Goal: Task Accomplishment & Management: Complete application form

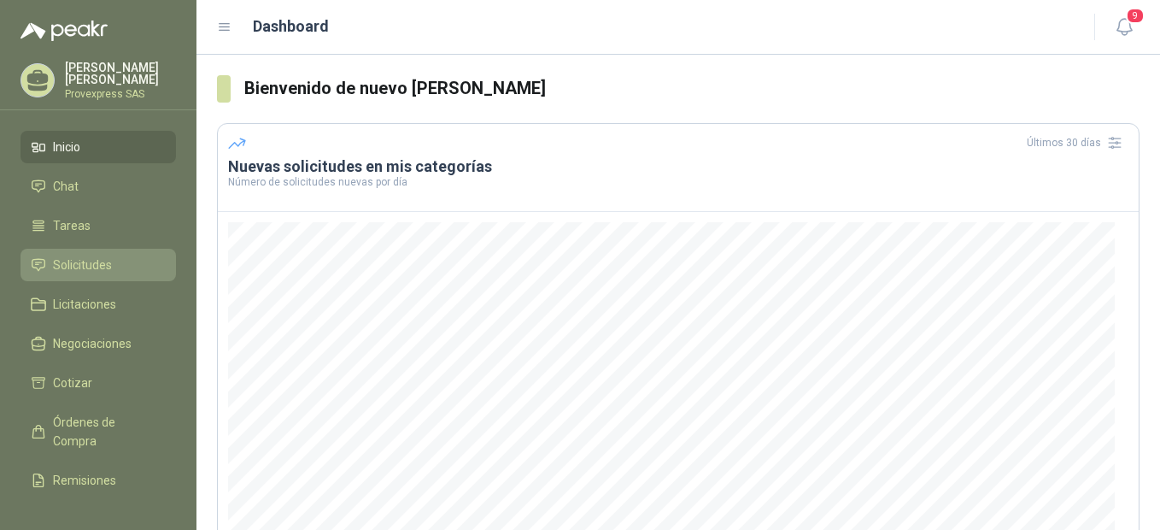
click at [85, 264] on span "Solicitudes" at bounding box center [82, 264] width 59 height 19
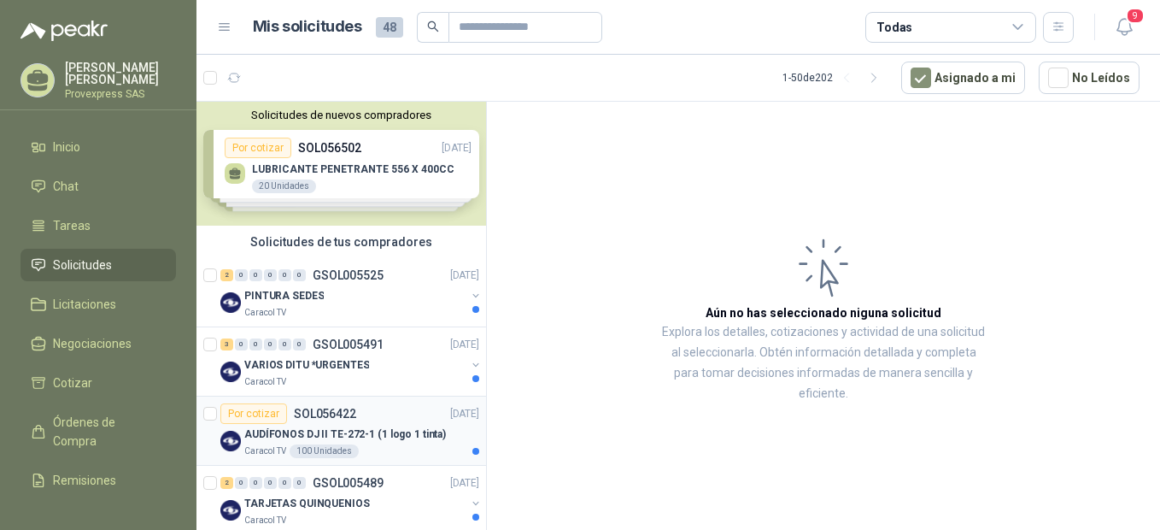
click at [241, 413] on div "Por cotizar" at bounding box center [253, 413] width 67 height 21
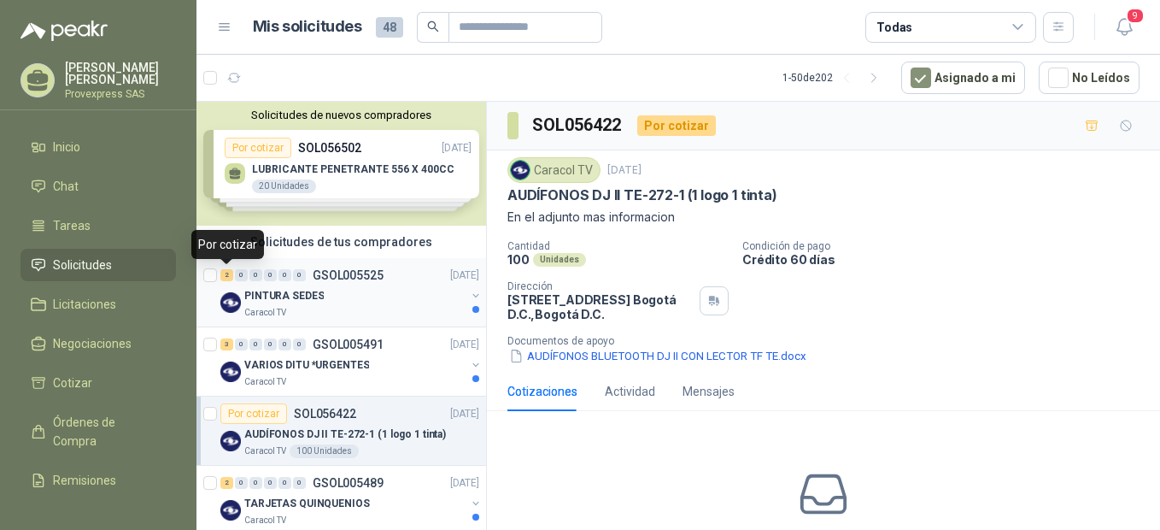
click at [226, 275] on div "2" at bounding box center [226, 275] width 13 height 12
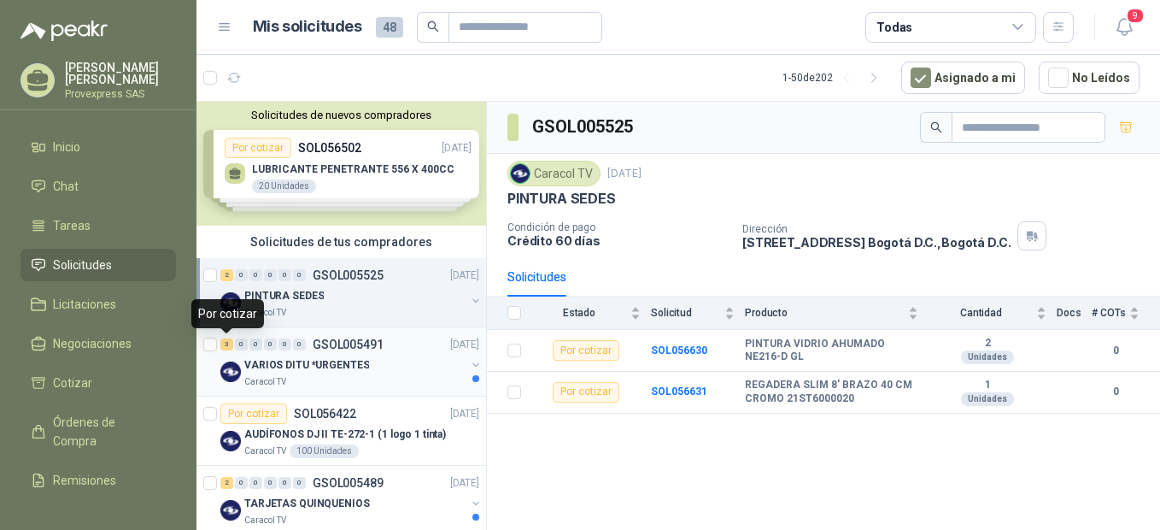
click at [228, 343] on div "3" at bounding box center [226, 344] width 13 height 12
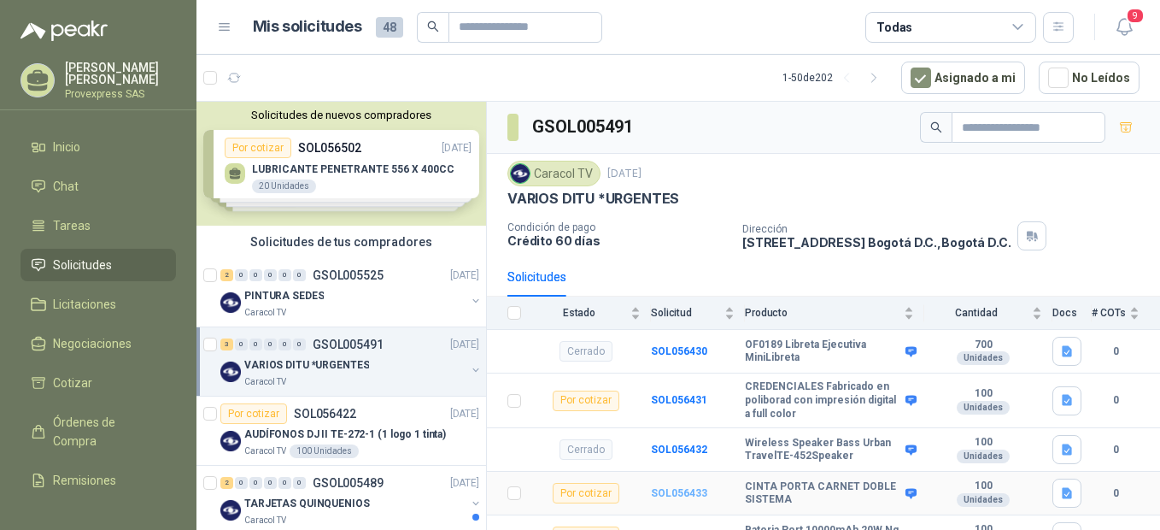
click at [675, 496] on b "SOL056433" at bounding box center [679, 493] width 56 height 12
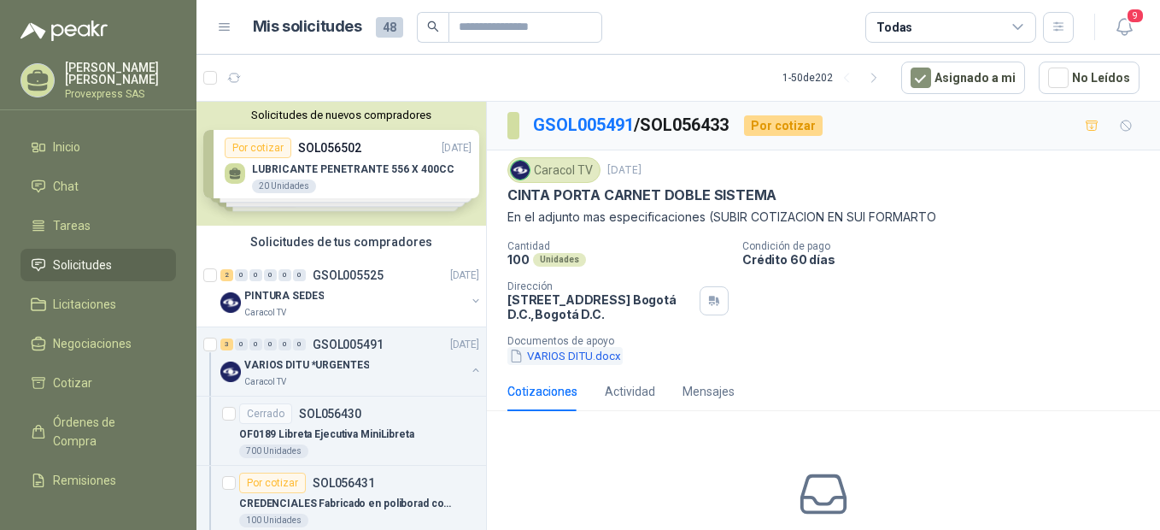
click at [558, 355] on button "VARIOS DITU.docx" at bounding box center [565, 356] width 115 height 18
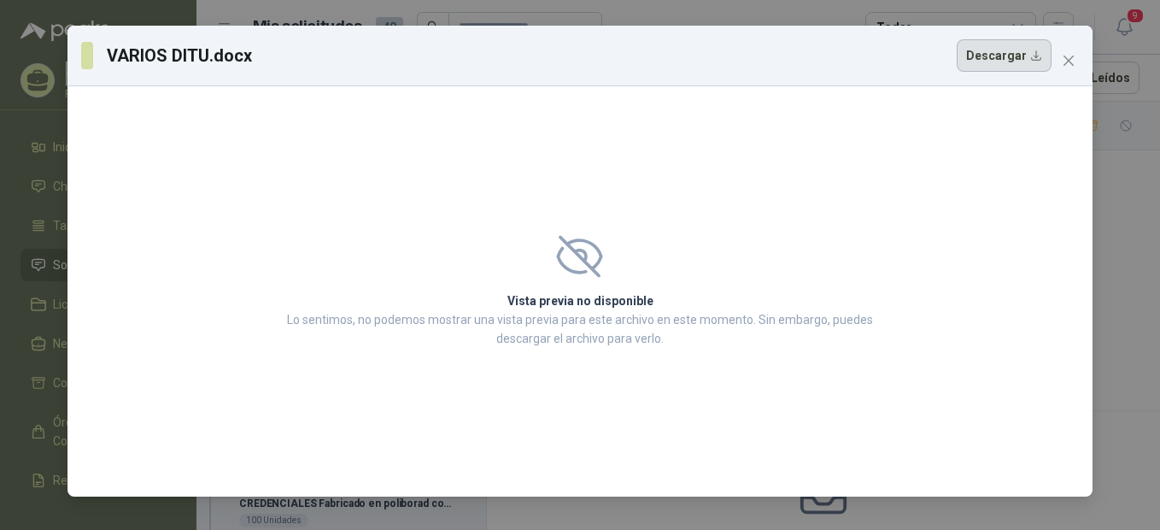
click at [1007, 63] on button "Descargar" at bounding box center [1004, 55] width 95 height 32
click at [1073, 56] on icon "close" at bounding box center [1069, 61] width 10 height 10
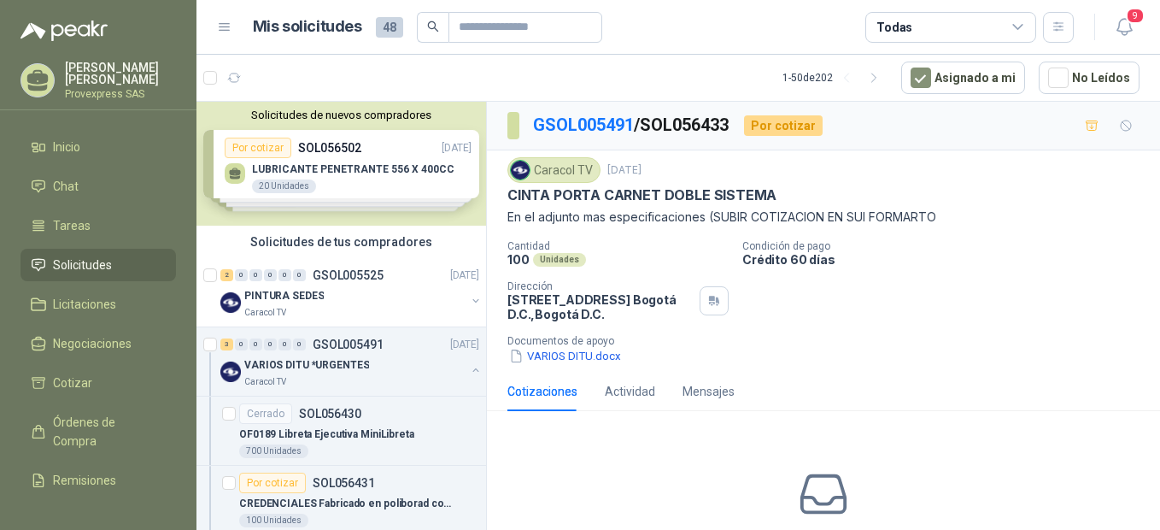
scroll to position [380, 0]
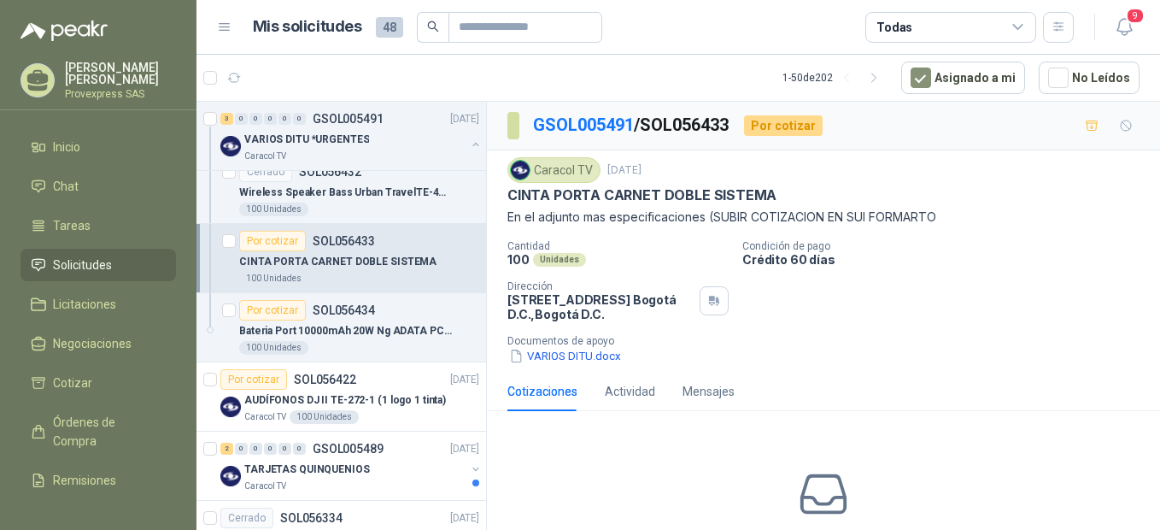
click at [268, 243] on div "Por cotizar" at bounding box center [272, 241] width 67 height 21
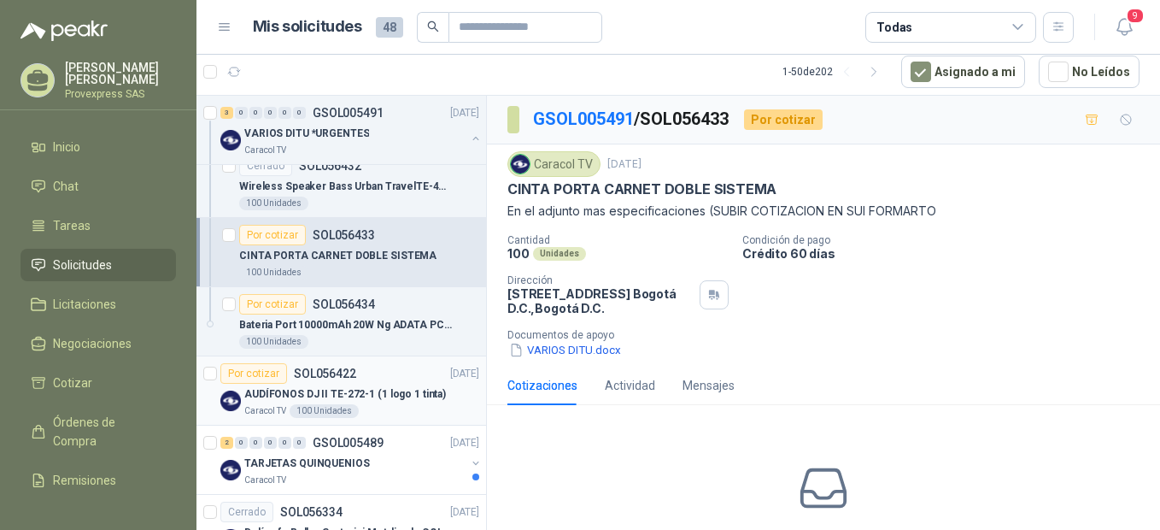
click at [239, 373] on div "Por cotizar" at bounding box center [253, 373] width 67 height 21
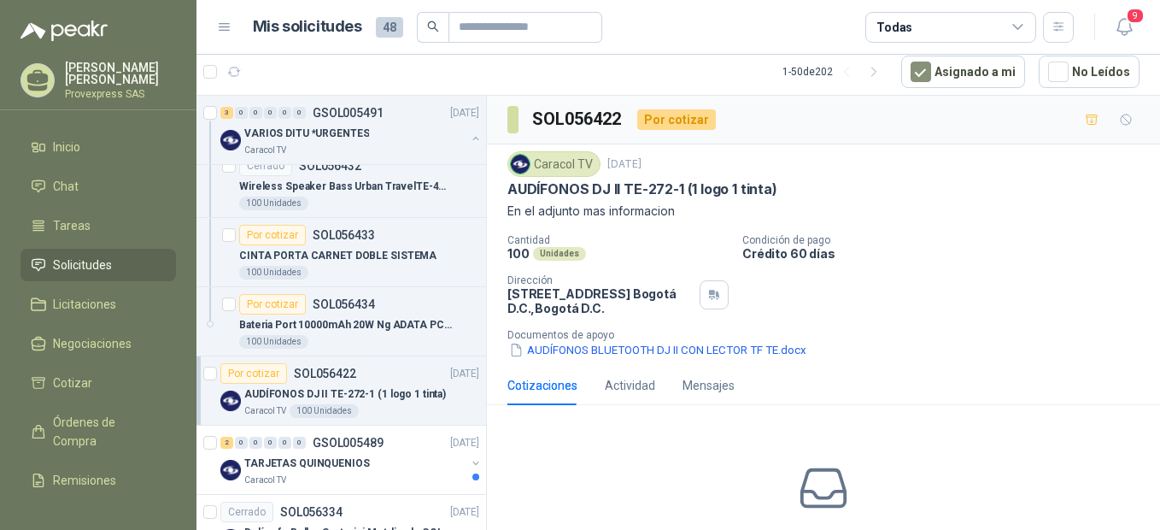
scroll to position [760, 0]
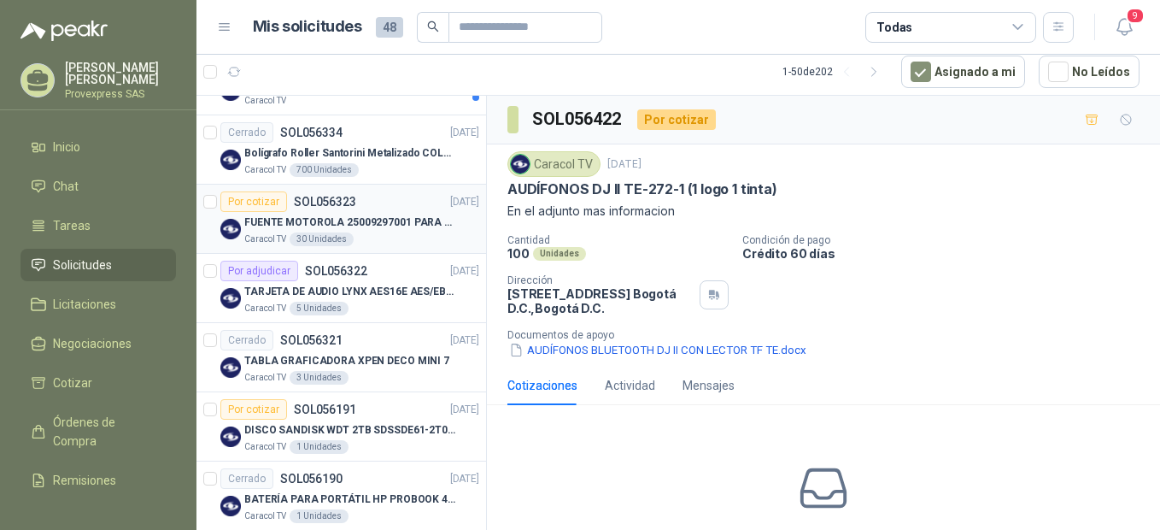
click at [254, 204] on div "Por cotizar" at bounding box center [253, 201] width 67 height 21
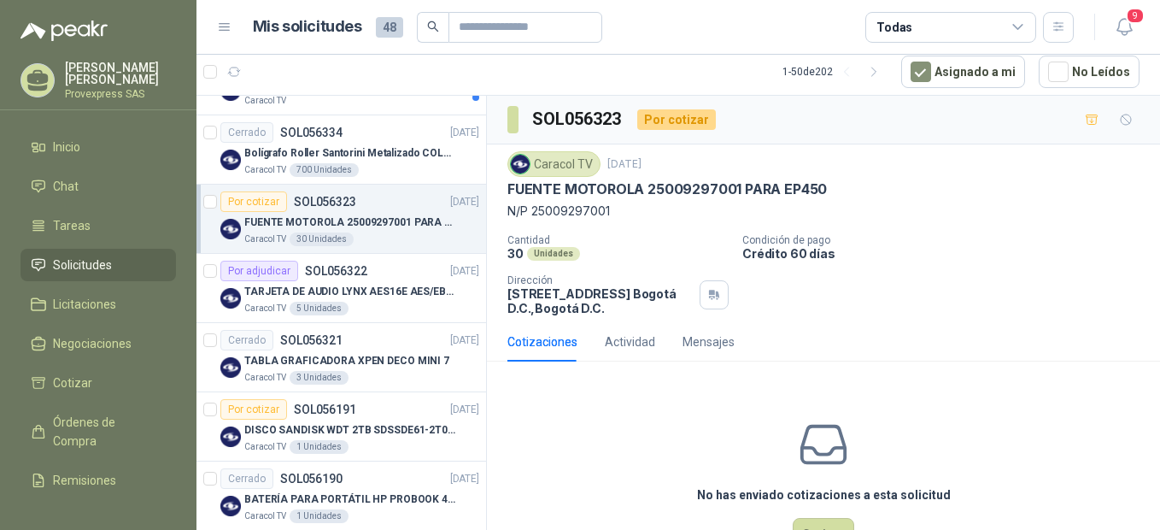
click at [250, 208] on div "Por cotizar" at bounding box center [253, 201] width 67 height 21
drag, startPoint x: 833, startPoint y: 187, endPoint x: 494, endPoint y: 189, distance: 339.2
click at [494, 189] on div "Caracol TV [DATE] FUENTE MOTOROLA 25009297001 PARA EP450 N/P 25009297001 Cantid…" at bounding box center [823, 233] width 673 height 178
drag, startPoint x: 494, startPoint y: 189, endPoint x: 666, endPoint y: 217, distance: 174.0
click at [666, 217] on p "N/P 25009297001" at bounding box center [824, 211] width 632 height 19
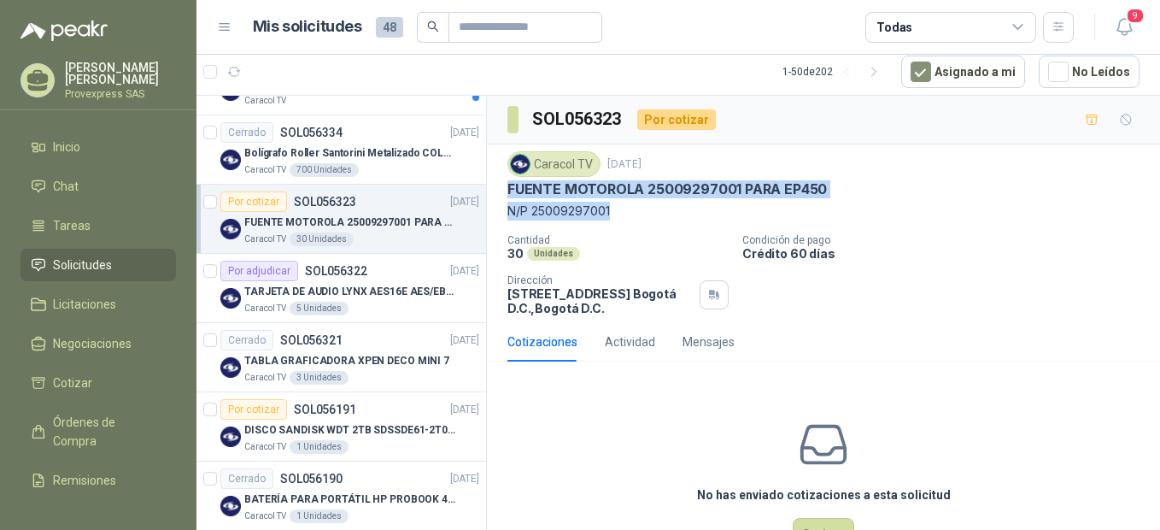
drag, startPoint x: 505, startPoint y: 185, endPoint x: 625, endPoint y: 220, distance: 125.5
click at [625, 220] on div "Caracol TV [DATE] FUENTE MOTOROLA 25009297001 PARA EP450 N/P 25009297001 Cantid…" at bounding box center [823, 233] width 673 height 178
drag, startPoint x: 625, startPoint y: 220, endPoint x: 584, endPoint y: 202, distance: 45.5
copy div "FUENTE MOTOROLA 25009297001 PARA EP450 N/P 25009297001"
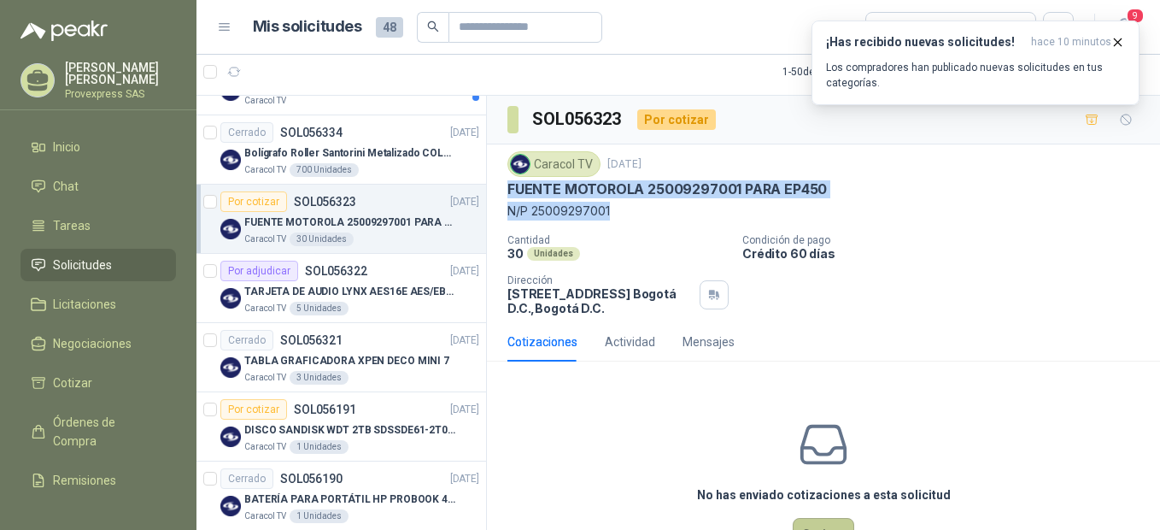
click at [826, 528] on button "Cotizar" at bounding box center [824, 534] width 62 height 32
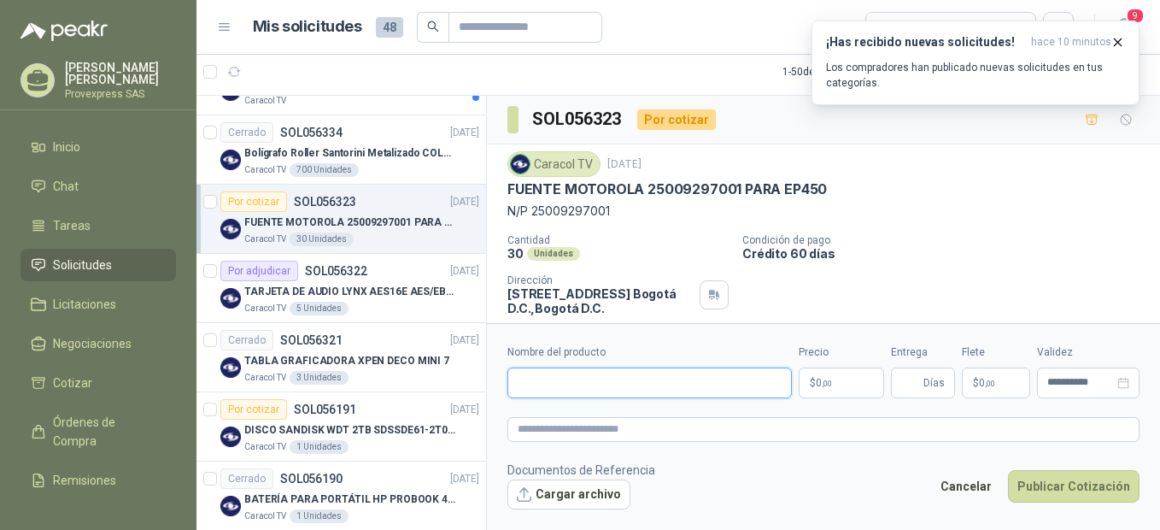
click at [529, 385] on input "Nombre del producto" at bounding box center [650, 382] width 285 height 31
paste input "**********"
type input "**********"
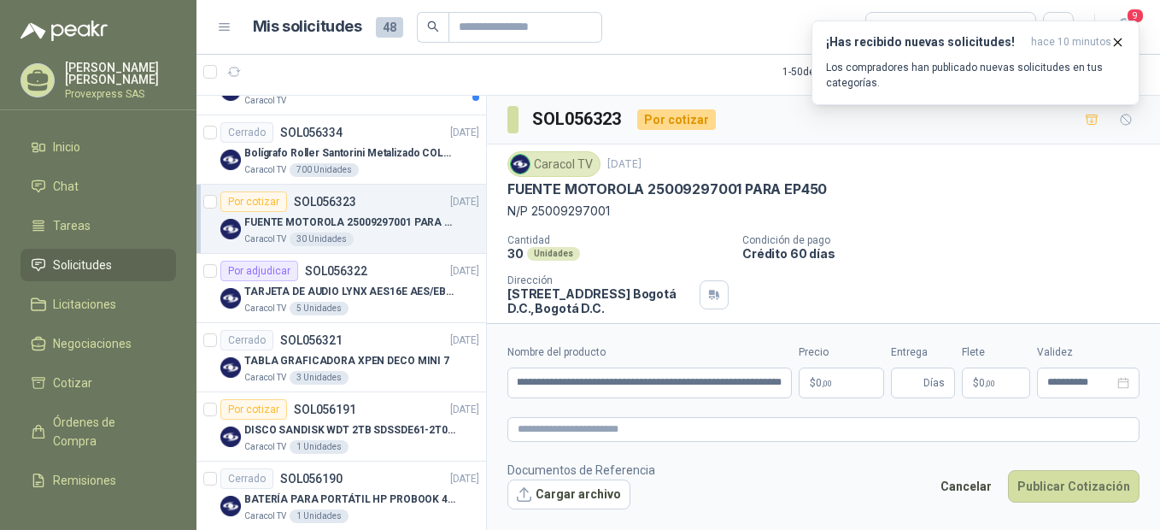
scroll to position [0, 0]
click at [540, 443] on form "**********" at bounding box center [823, 426] width 673 height 207
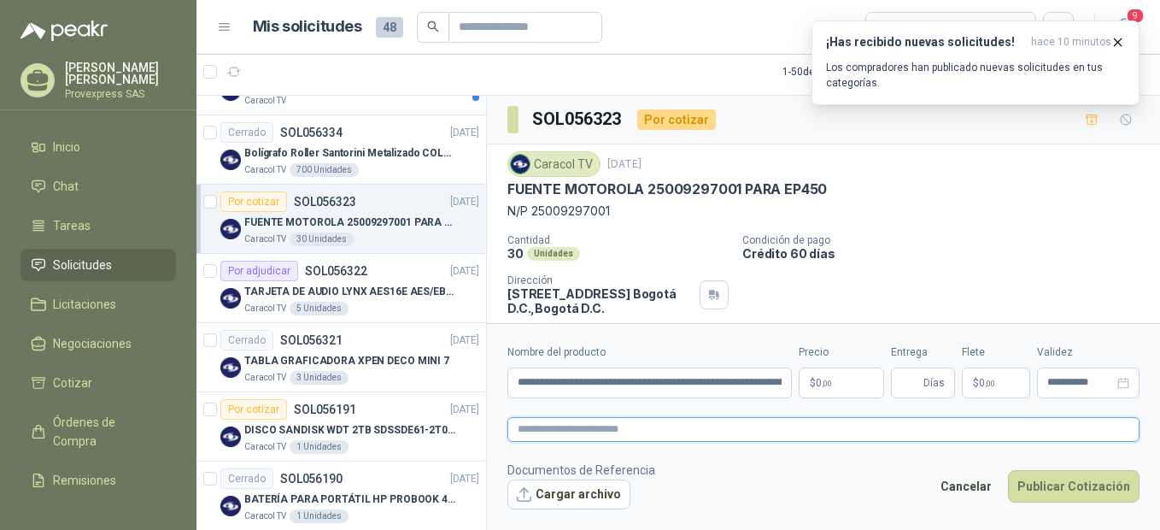
click at [540, 436] on textarea at bounding box center [824, 429] width 632 height 25
paste textarea "**********"
type textarea "**********"
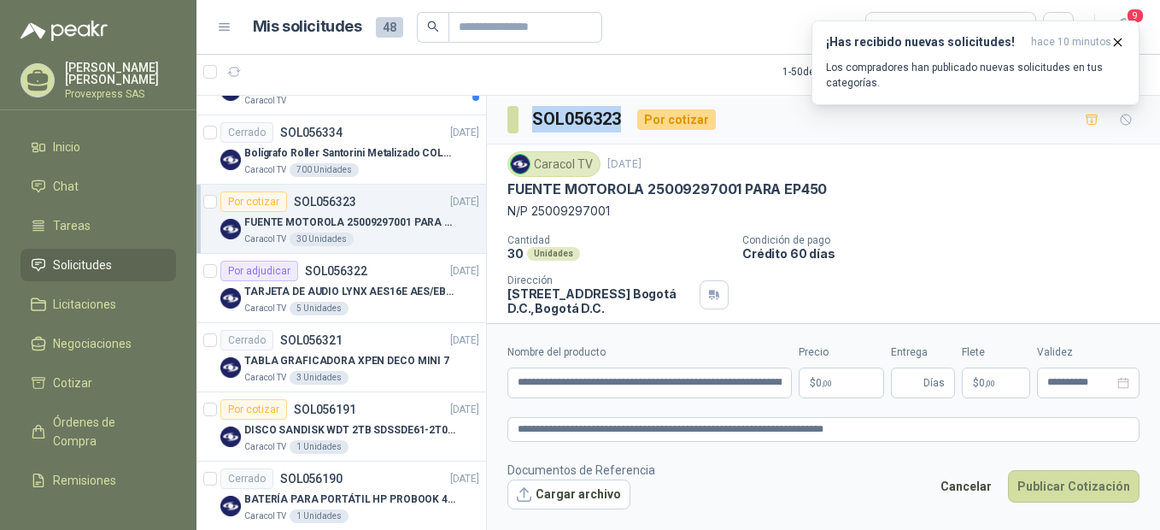
drag, startPoint x: 625, startPoint y: 114, endPoint x: 530, endPoint y: 116, distance: 94.9
click at [530, 116] on section "SOL056323" at bounding box center [566, 119] width 116 height 27
copy h3 "SOL056323"
click at [839, 379] on p "$ 0 ,00" at bounding box center [841, 382] width 85 height 31
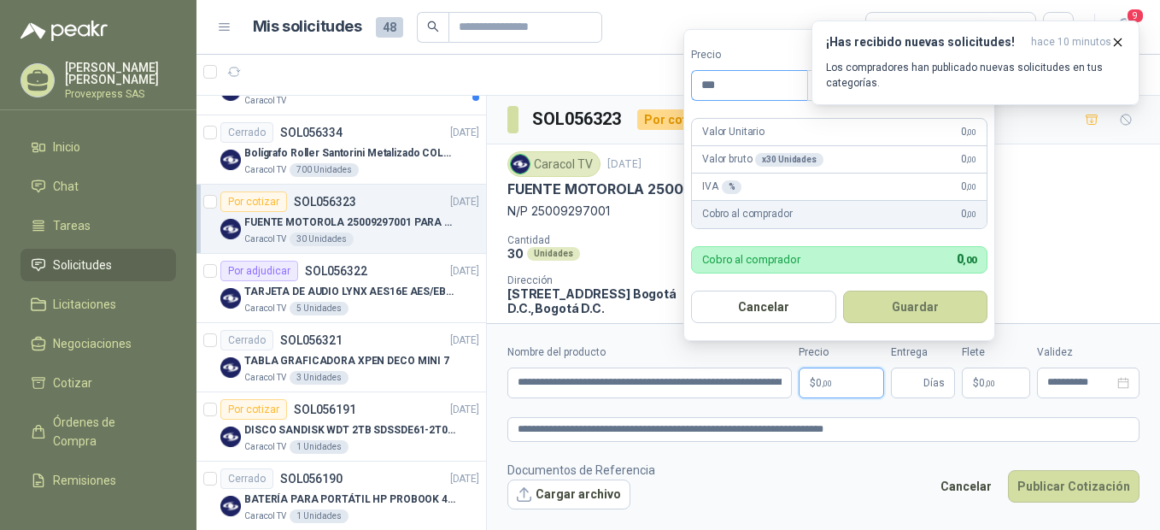
click at [730, 87] on input "***" at bounding box center [749, 85] width 115 height 29
type input "********"
click at [1124, 40] on icon "button" at bounding box center [1118, 42] width 15 height 15
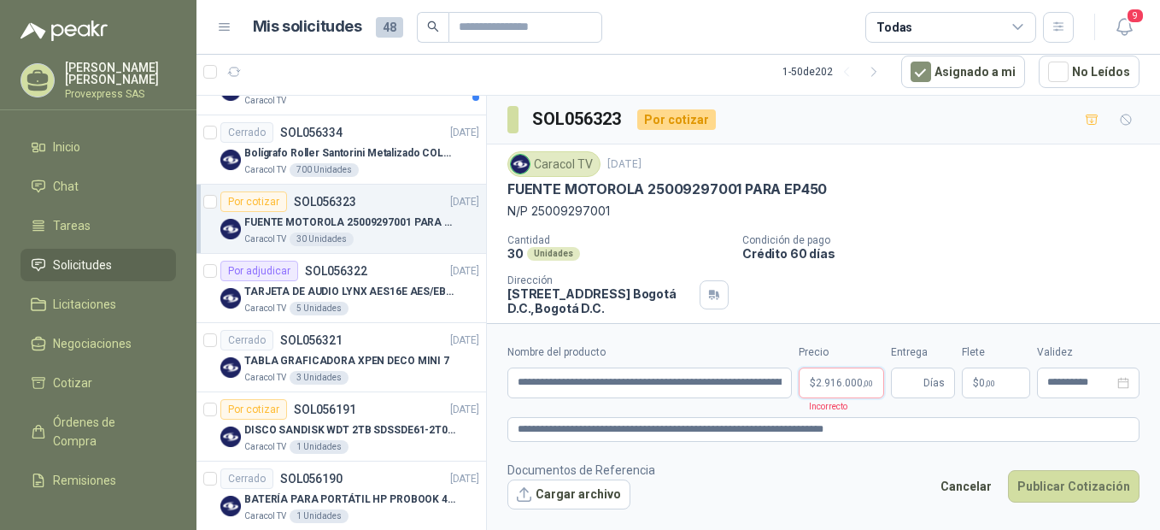
click at [844, 384] on span "2.916.000 ,00" at bounding box center [844, 383] width 57 height 10
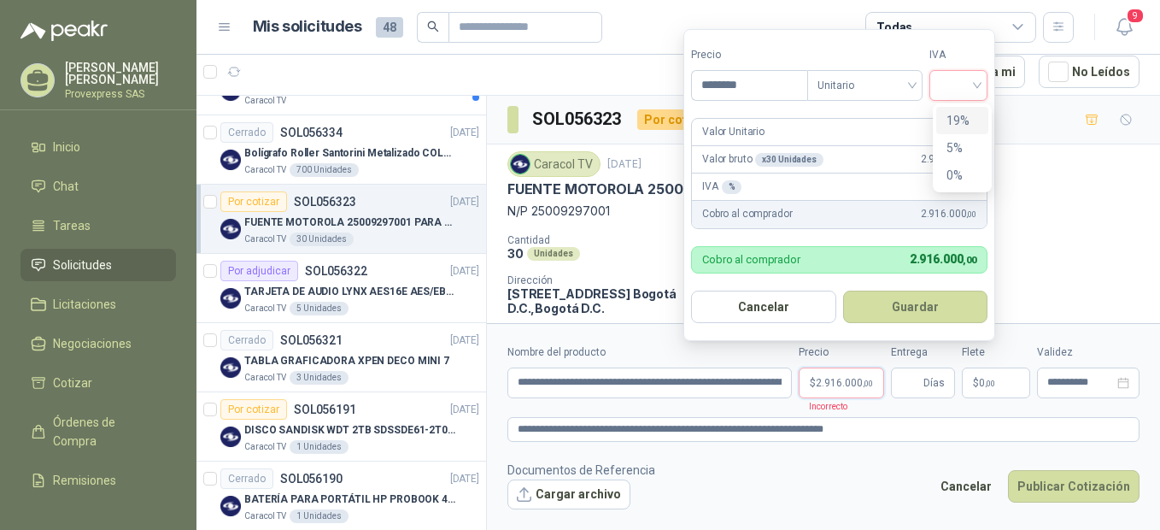
click at [976, 82] on input "search" at bounding box center [959, 84] width 38 height 26
click at [964, 116] on div "19%" at bounding box center [963, 120] width 32 height 19
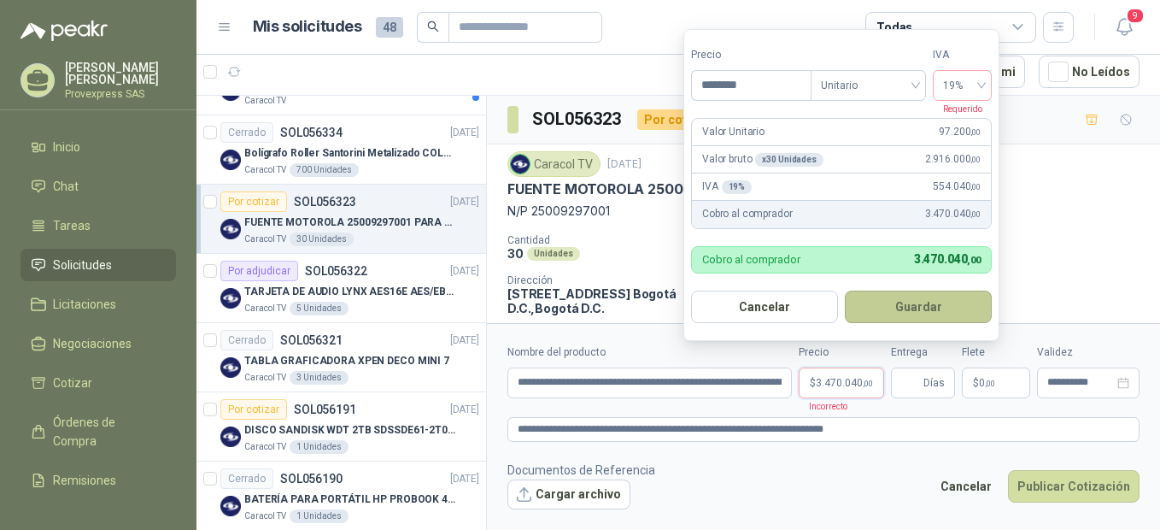
click at [923, 309] on button "Guardar" at bounding box center [918, 306] width 147 height 32
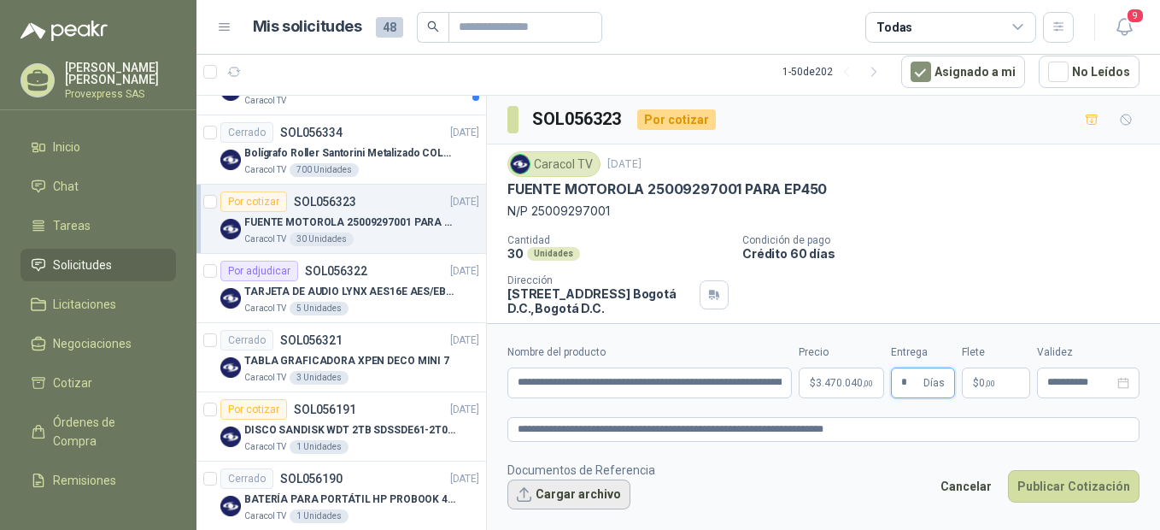
type input "*"
click at [540, 488] on button "Cargar archivo" at bounding box center [569, 494] width 123 height 31
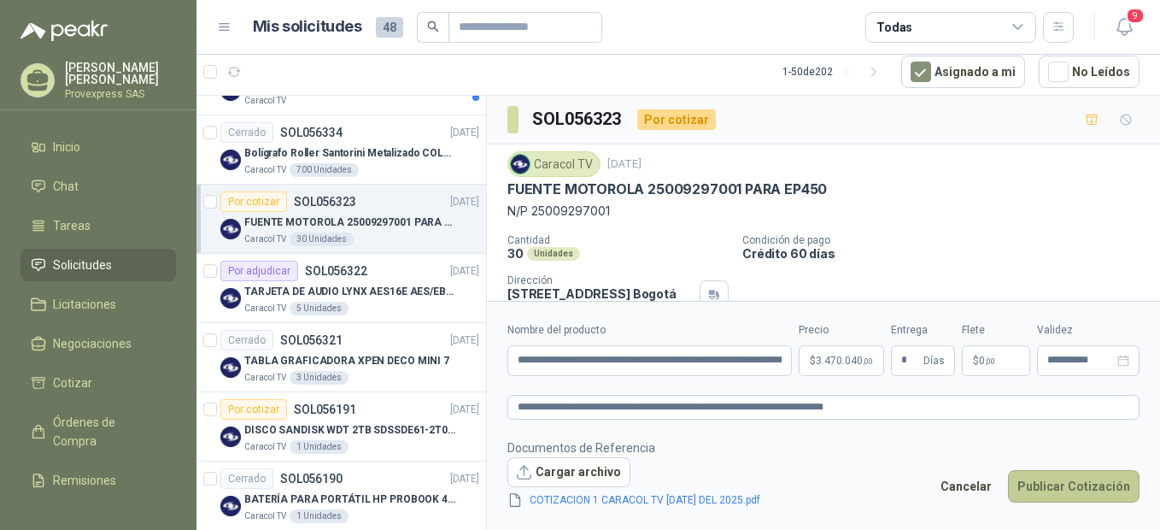
click at [1078, 481] on button "Publicar Cotización" at bounding box center [1074, 486] width 132 height 32
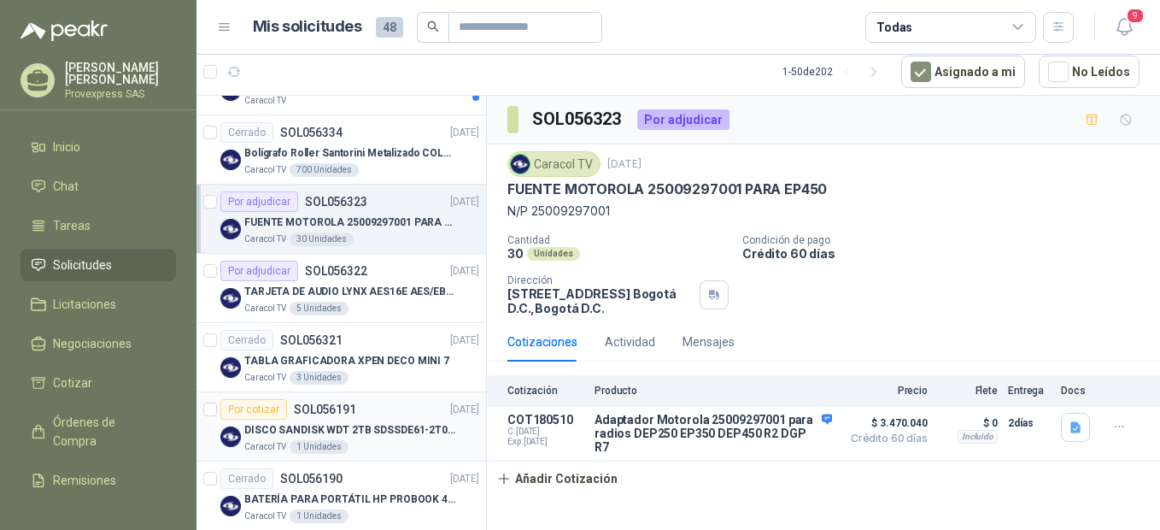
click at [237, 407] on div "Por cotizar" at bounding box center [253, 409] width 67 height 21
